Goal: Information Seeking & Learning: Learn about a topic

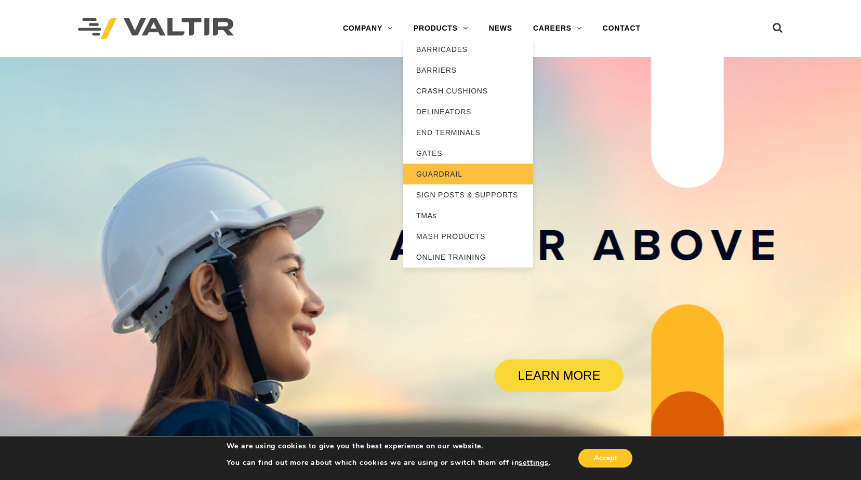
click at [439, 170] on link "GUARDRAIL" at bounding box center [468, 174] width 130 height 21
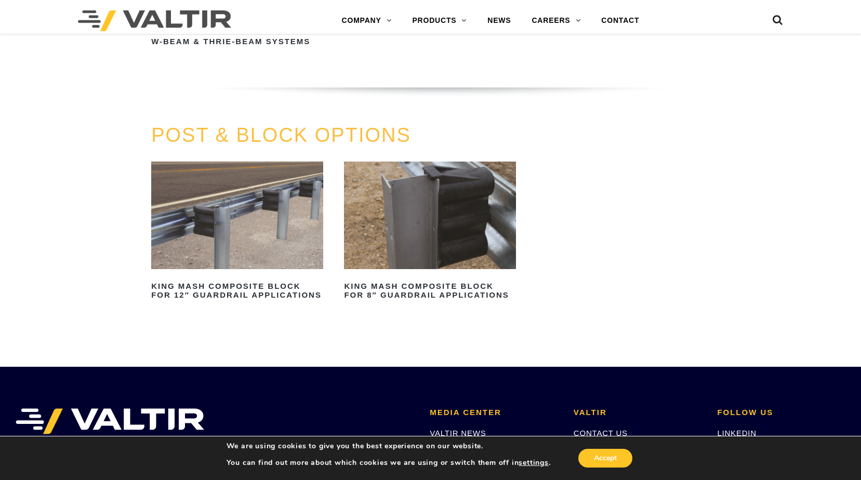
scroll to position [883, 0]
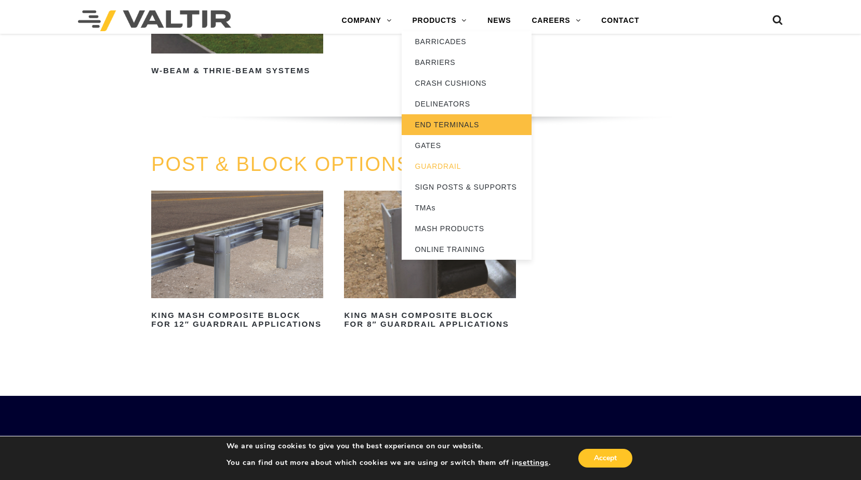
click at [446, 124] on link "END TERMINALS" at bounding box center [467, 124] width 130 height 21
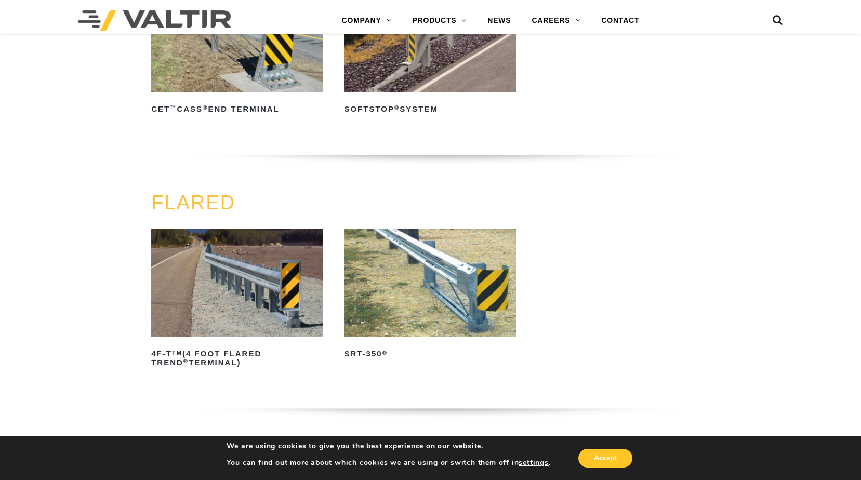
scroll to position [866, 0]
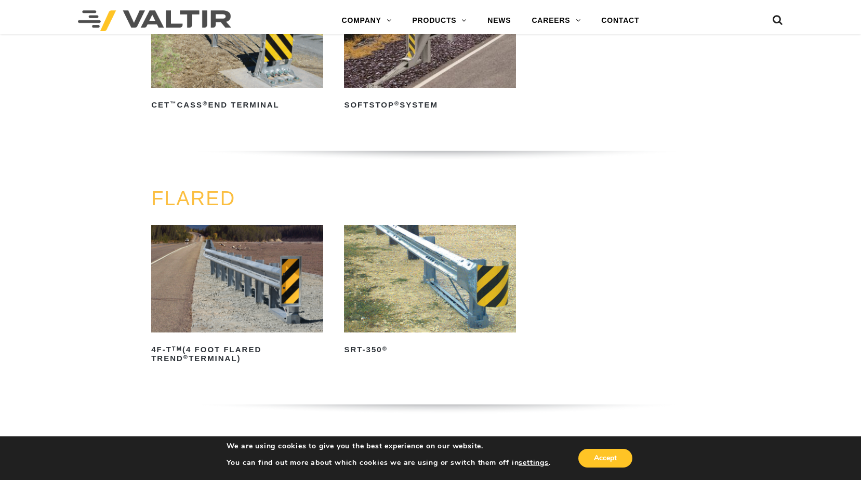
click at [410, 256] on img at bounding box center [429, 279] width 171 height 108
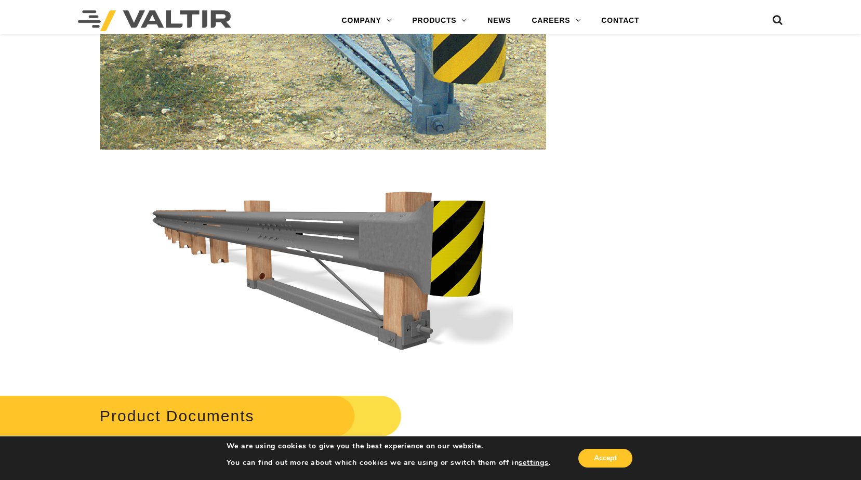
scroll to position [1472, 0]
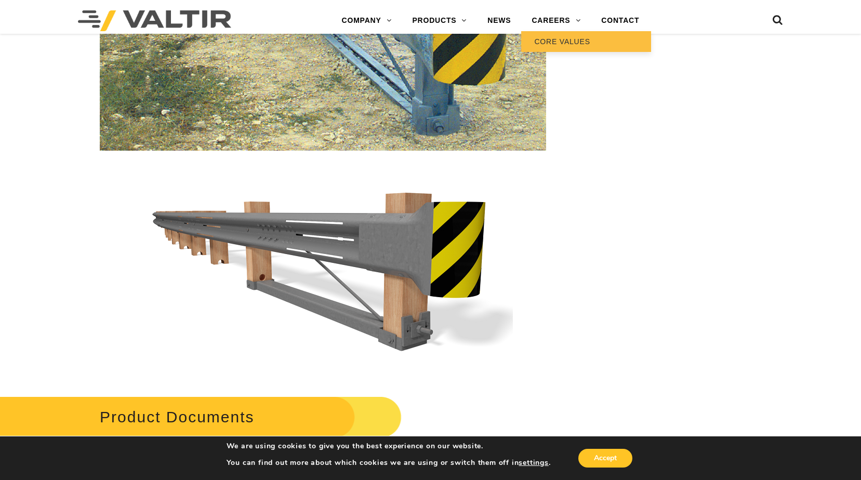
click at [547, 37] on link "CORE VALUES" at bounding box center [586, 41] width 130 height 21
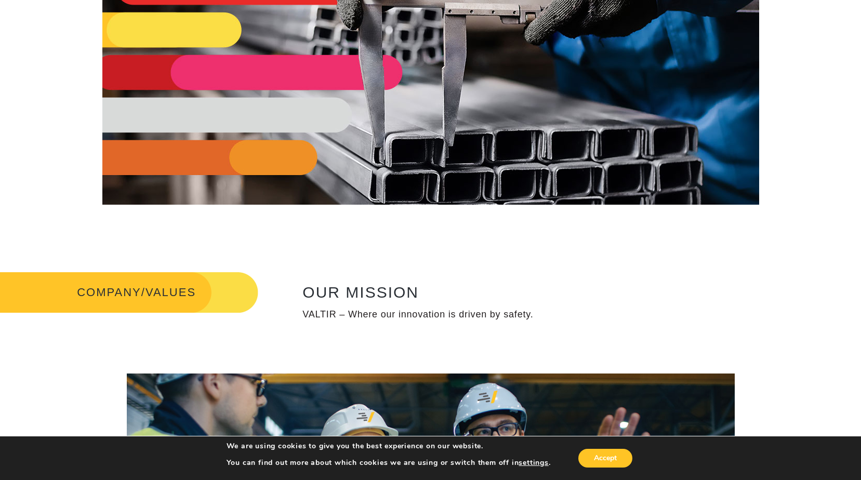
scroll to position [121, 0]
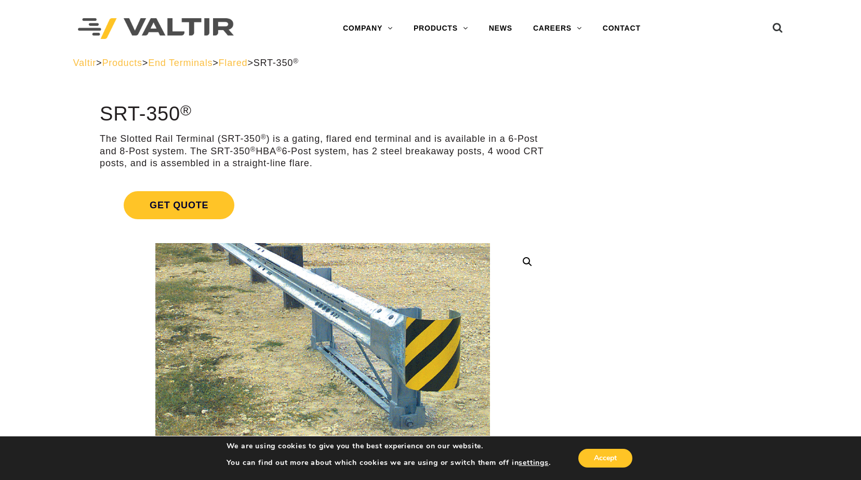
click at [129, 61] on span "Products" at bounding box center [122, 63] width 40 height 10
